Goal: Use online tool/utility: Utilize a website feature to perform a specific function

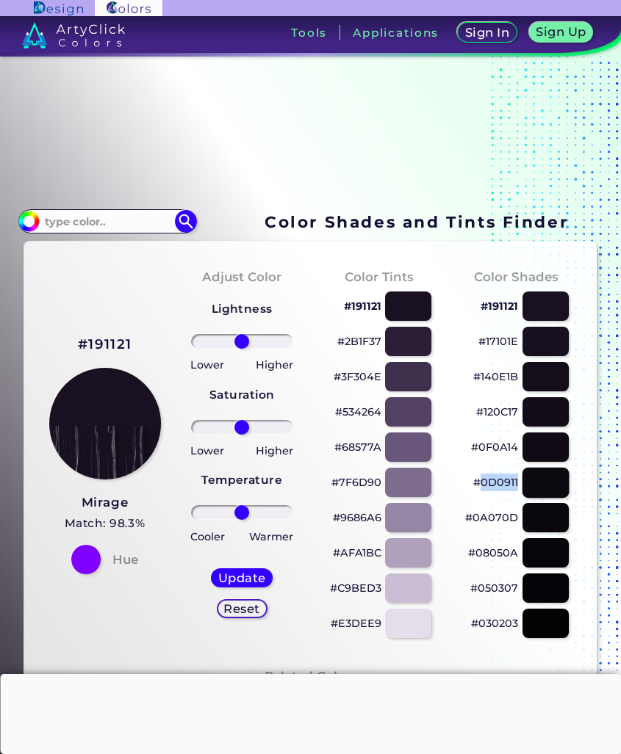
copy div "0D0911"
drag, startPoint x: 480, startPoint y: 486, endPoint x: 524, endPoint y: 485, distance: 44.1
click at [524, 485] on div "#0D0911" at bounding box center [516, 482] width 114 height 35
copy p "191121"
drag, startPoint x: 485, startPoint y: 308, endPoint x: 519, endPoint y: 310, distance: 33.1
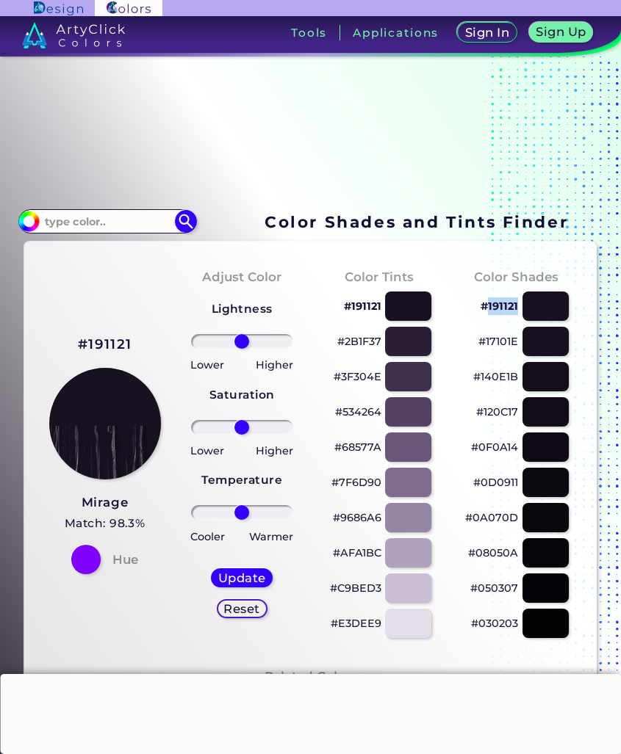
click at [519, 310] on div "#191121" at bounding box center [516, 306] width 114 height 35
drag, startPoint x: 345, startPoint y: 343, endPoint x: 358, endPoint y: 342, distance: 12.5
click at [358, 342] on p "#2B1F37" at bounding box center [359, 342] width 44 height 18
click at [312, 329] on div "Color Tints #191121 #2B1F37 copied #3F304E #534264 #68577A #7F6D90 #9686A6 #AFA…" at bounding box center [379, 453] width 137 height 400
copy p "2B1F37"
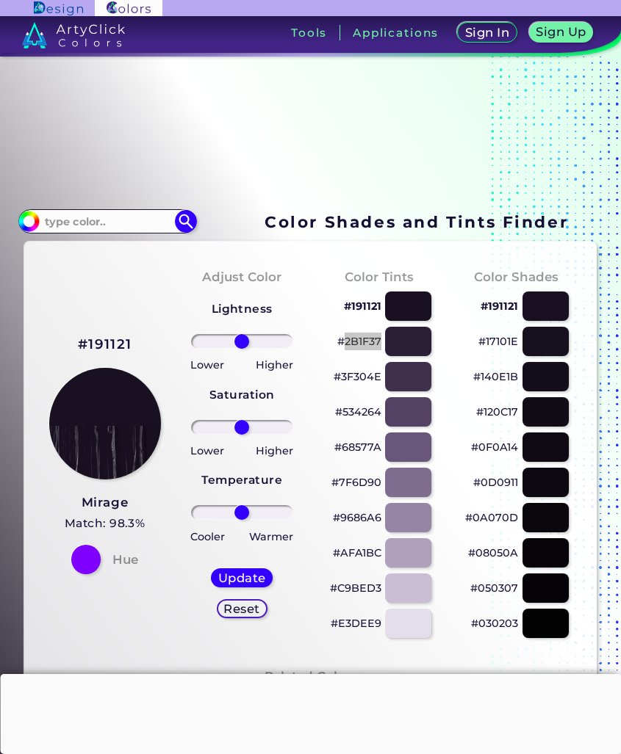
drag, startPoint x: 344, startPoint y: 342, endPoint x: 380, endPoint y: 343, distance: 36.0
click at [380, 343] on p "#2B1F37" at bounding box center [359, 342] width 44 height 18
drag, startPoint x: 338, startPoint y: 375, endPoint x: 366, endPoint y: 376, distance: 27.9
click at [366, 376] on p "#3F304E" at bounding box center [357, 377] width 48 height 18
click at [366, 376] on p "#3F304E copied" at bounding box center [357, 377] width 48 height 18
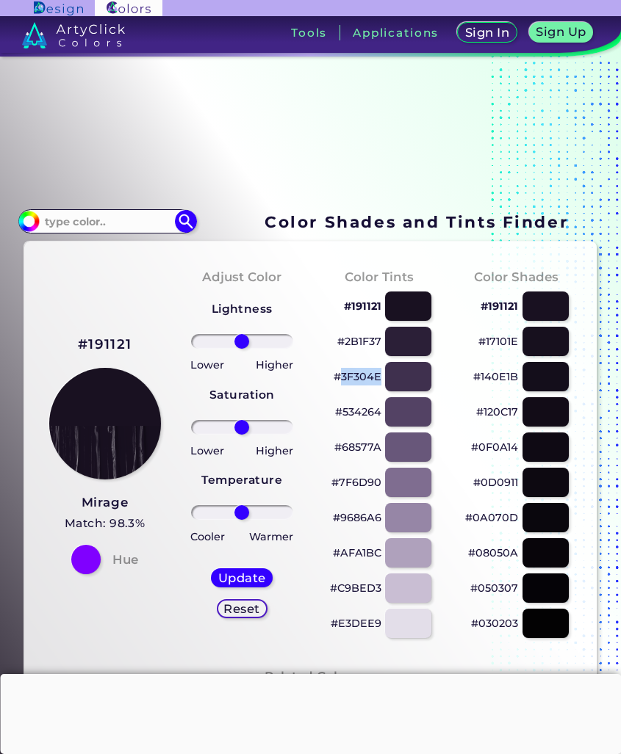
copy p "3F304E"
drag, startPoint x: 340, startPoint y: 375, endPoint x: 378, endPoint y: 379, distance: 37.6
click at [378, 379] on p "#3F304E" at bounding box center [357, 377] width 48 height 18
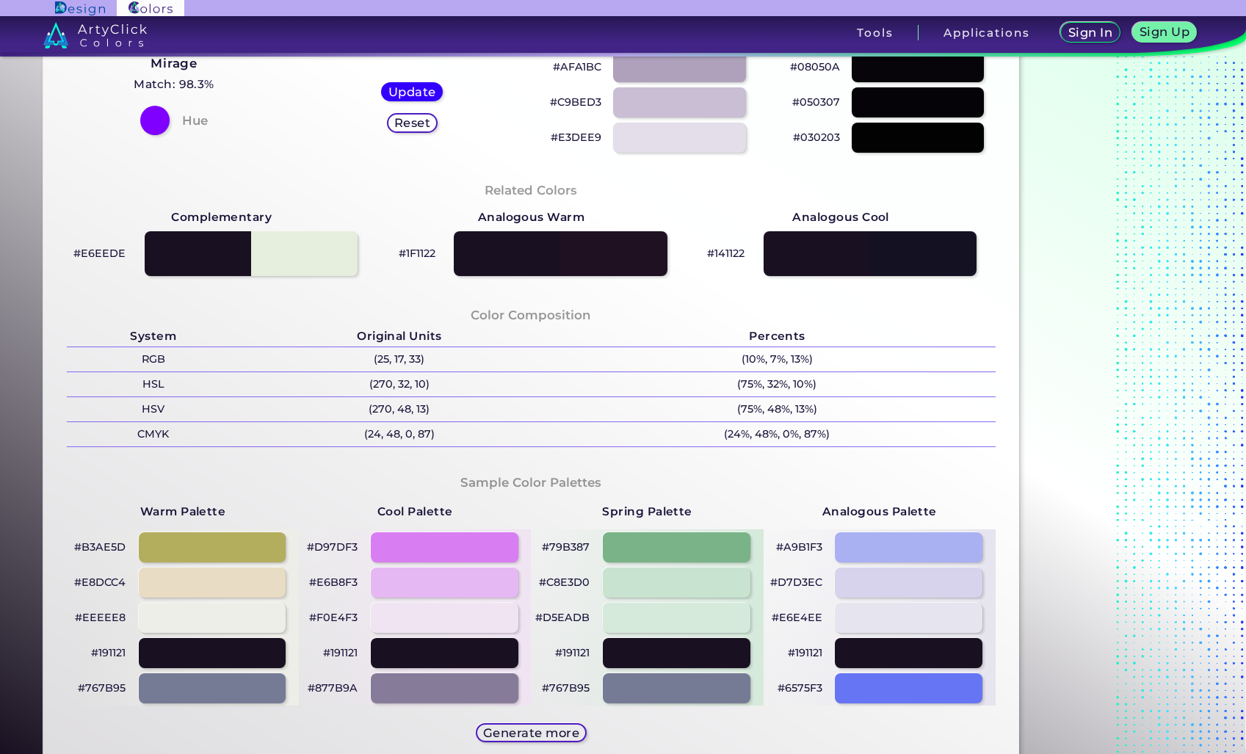
scroll to position [350, 0]
